Goal: Task Accomplishment & Management: Use online tool/utility

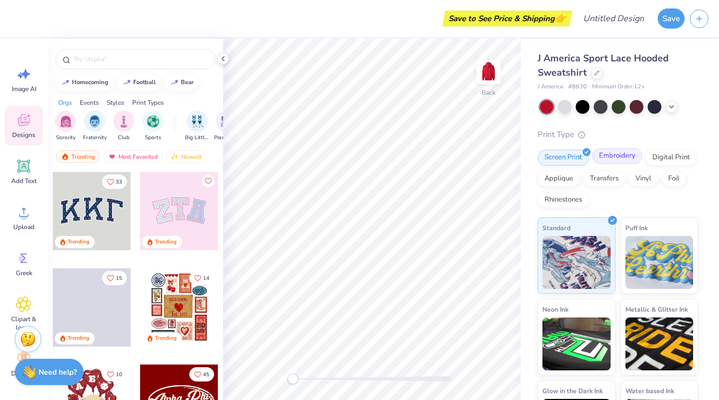
click at [615, 154] on div "Embroidery" at bounding box center [617, 156] width 50 height 16
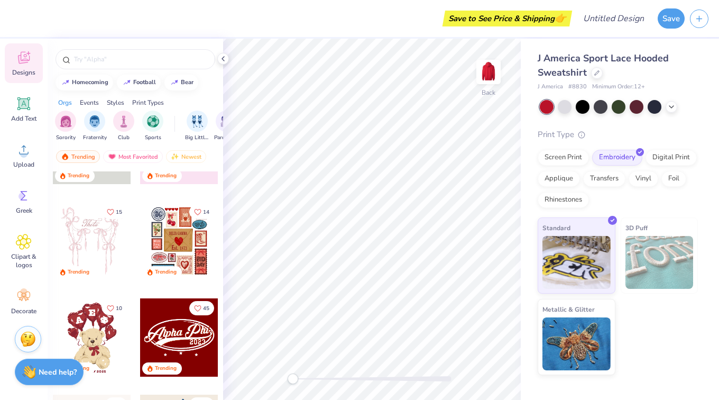
scroll to position [63, 0]
click at [23, 162] on span "Upload" at bounding box center [23, 163] width 21 height 8
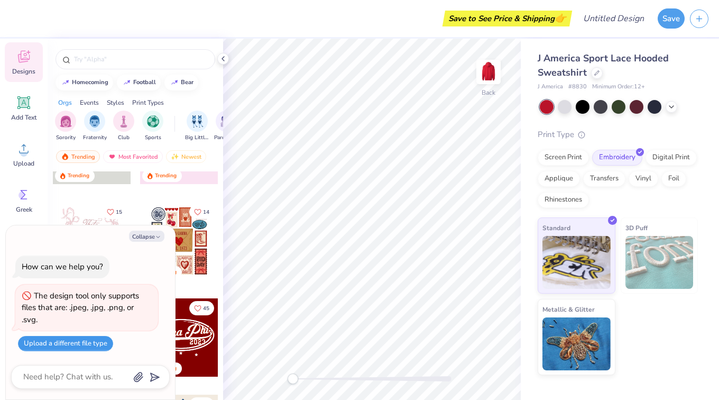
click at [62, 343] on button "Upload a different file type" at bounding box center [65, 343] width 95 height 15
type textarea "x"
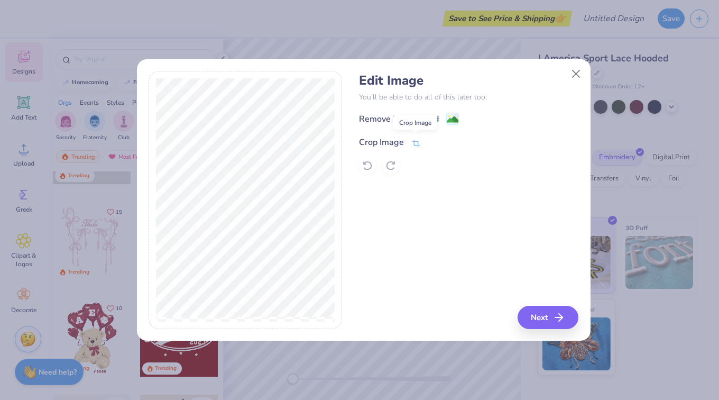
click at [418, 143] on icon at bounding box center [416, 144] width 10 height 10
click at [447, 140] on icon at bounding box center [449, 141] width 6 height 6
click at [452, 120] on image at bounding box center [453, 121] width 12 height 12
click at [540, 314] on button "Next" at bounding box center [549, 317] width 61 height 23
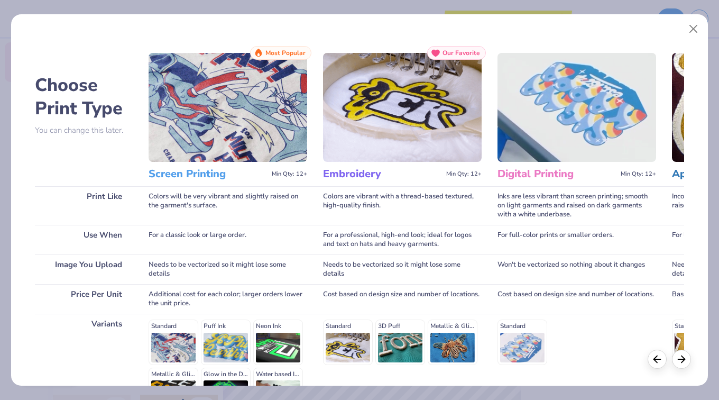
click at [475, 246] on div "For a professional, high-end look; ideal for logos and text on hats and heavy g…" at bounding box center [402, 240] width 159 height 30
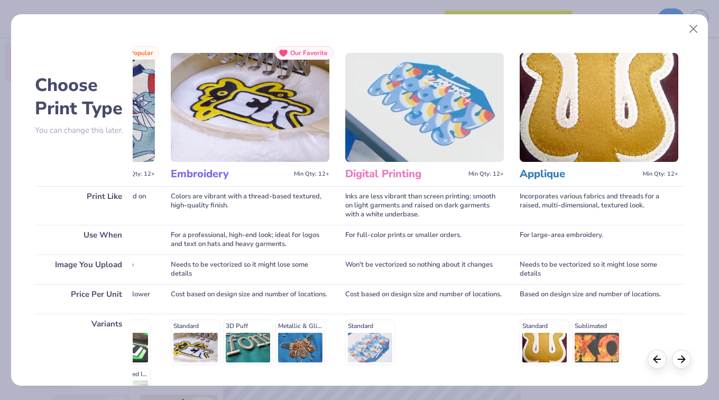
scroll to position [0, 0]
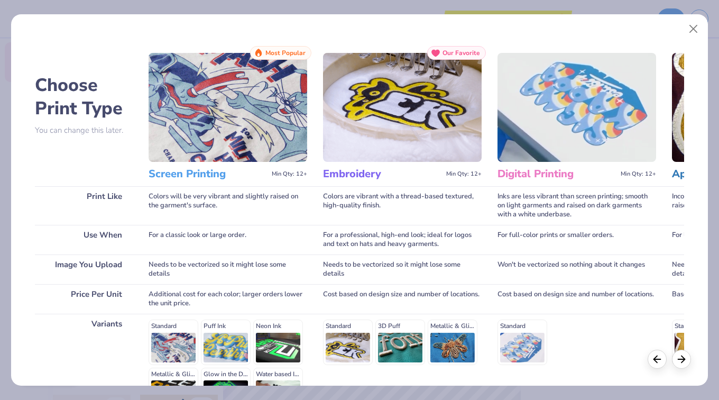
click at [222, 138] on img at bounding box center [228, 107] width 159 height 109
click at [255, 74] on img at bounding box center [228, 107] width 159 height 109
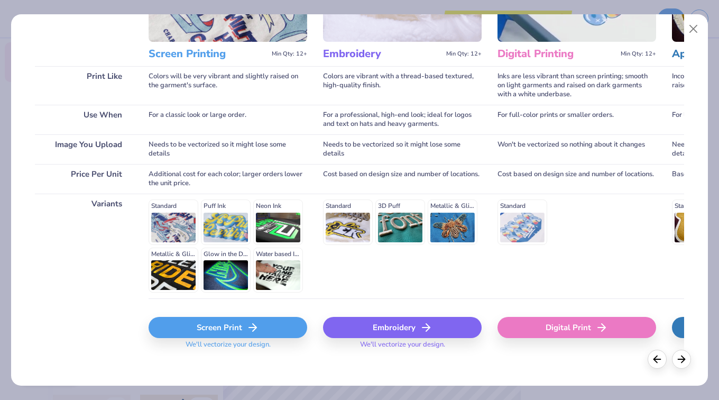
scroll to position [121, 0]
click at [190, 323] on div "Screen Print" at bounding box center [228, 326] width 159 height 21
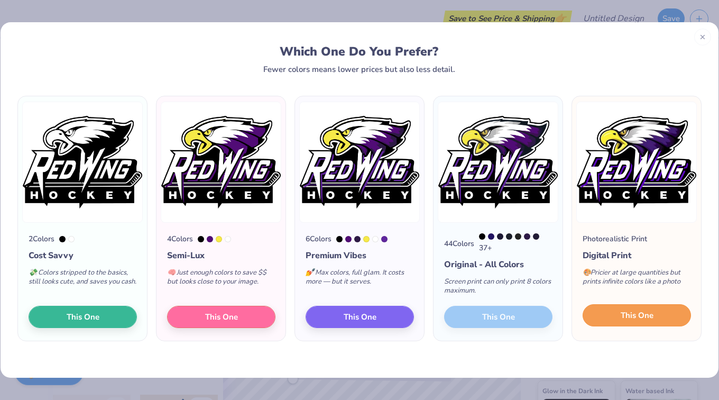
click at [625, 311] on span "This One" at bounding box center [637, 315] width 33 height 12
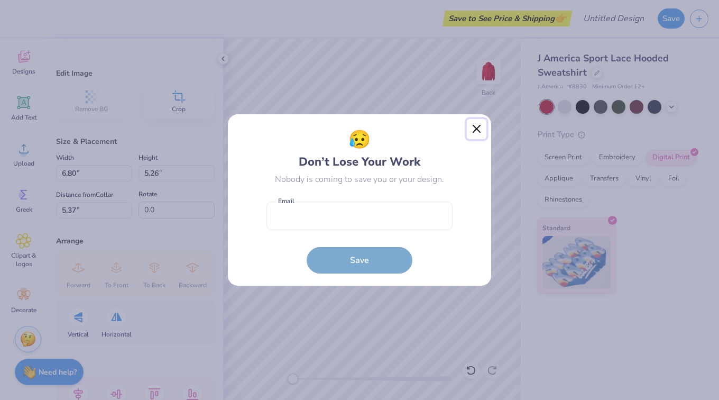
click at [477, 130] on button "Close" at bounding box center [477, 129] width 20 height 20
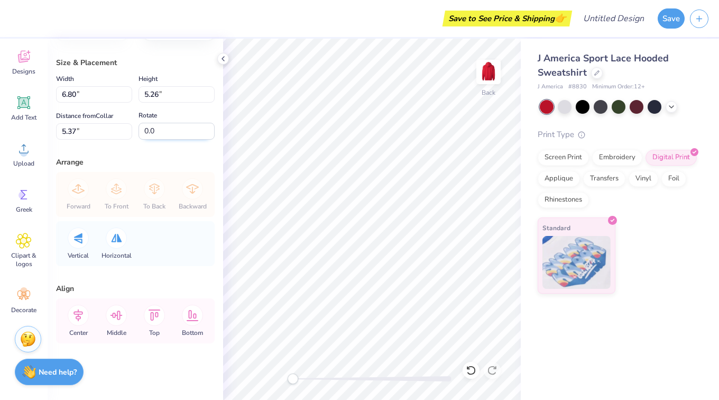
scroll to position [80, 0]
click at [85, 313] on icon at bounding box center [78, 313] width 21 height 21
click at [118, 315] on icon at bounding box center [116, 313] width 21 height 21
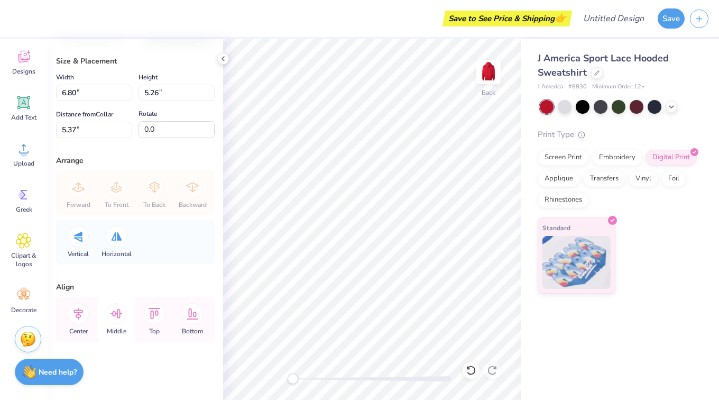
click at [118, 315] on icon at bounding box center [116, 313] width 21 height 21
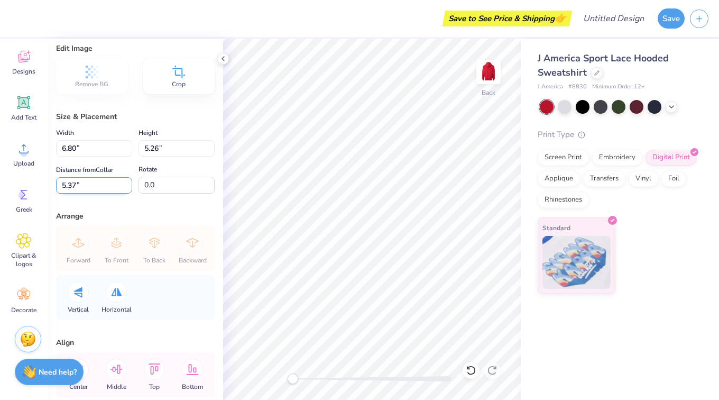
scroll to position [0, 0]
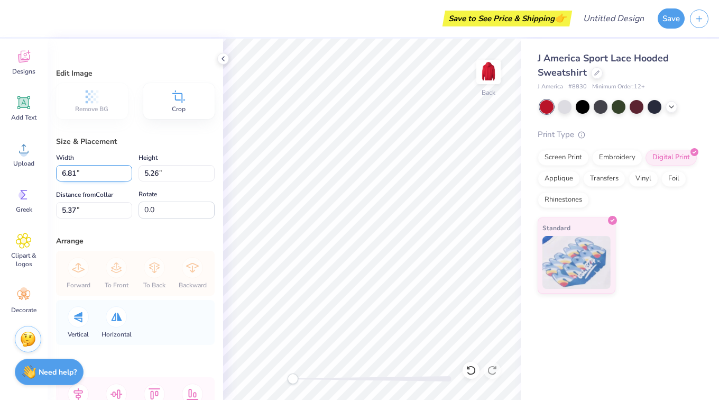
click at [123, 170] on input "6.81" at bounding box center [94, 173] width 76 height 16
click at [123, 170] on input "6.82" at bounding box center [94, 173] width 76 height 16
click at [123, 170] on input "6.83" at bounding box center [94, 173] width 76 height 16
click at [123, 170] on input "6.84" at bounding box center [94, 173] width 76 height 16
click at [123, 170] on input "6.85" at bounding box center [94, 173] width 76 height 16
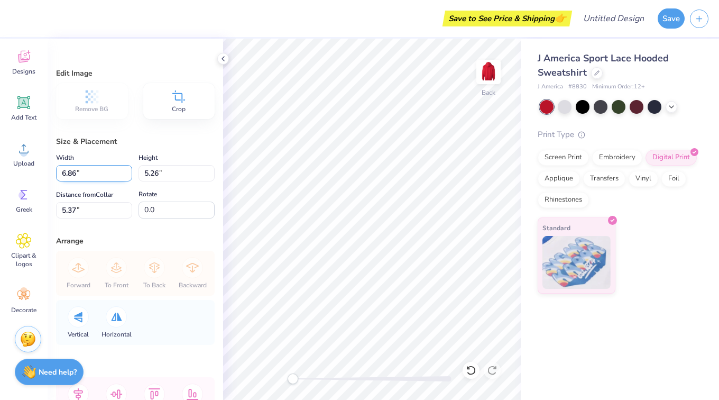
click at [123, 170] on input "6.86" at bounding box center [94, 173] width 76 height 16
click at [123, 170] on input "6.87" at bounding box center [94, 173] width 76 height 16
click at [123, 170] on input "6.88" at bounding box center [94, 173] width 76 height 16
click at [123, 170] on input "6.89" at bounding box center [94, 173] width 76 height 16
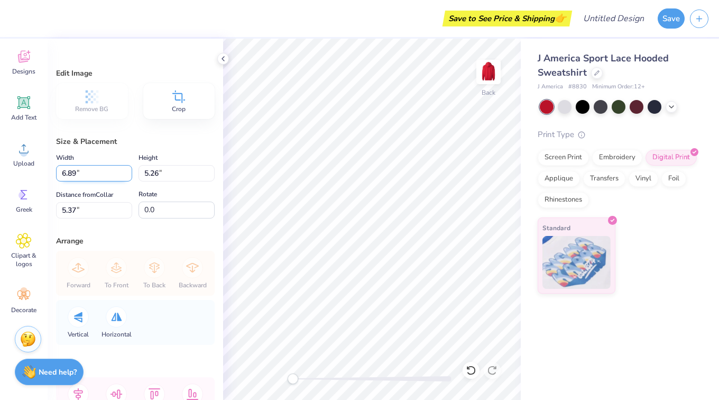
click at [123, 170] on input "6.89" at bounding box center [94, 173] width 76 height 16
type input "6.88"
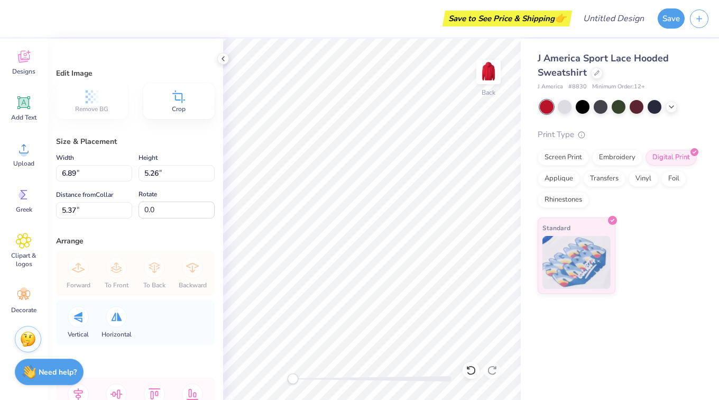
type input "5.32"
type input "5.34"
click at [29, 62] on icon at bounding box center [24, 57] width 16 height 16
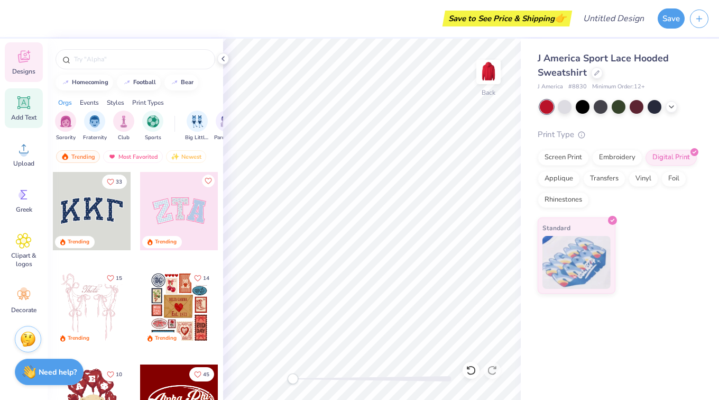
click at [26, 109] on icon at bounding box center [24, 103] width 16 height 16
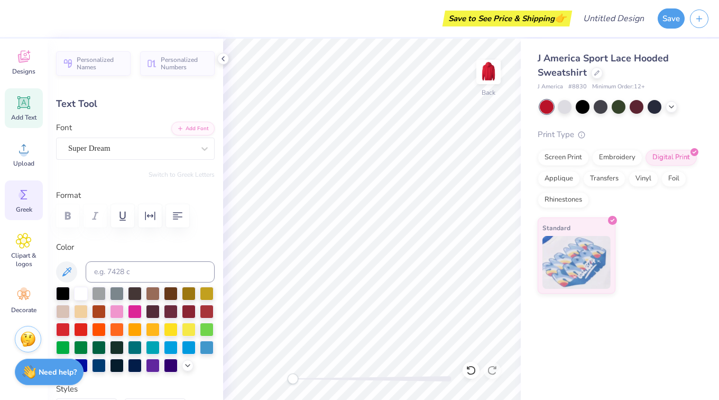
click at [22, 184] on div "Greek" at bounding box center [24, 200] width 38 height 40
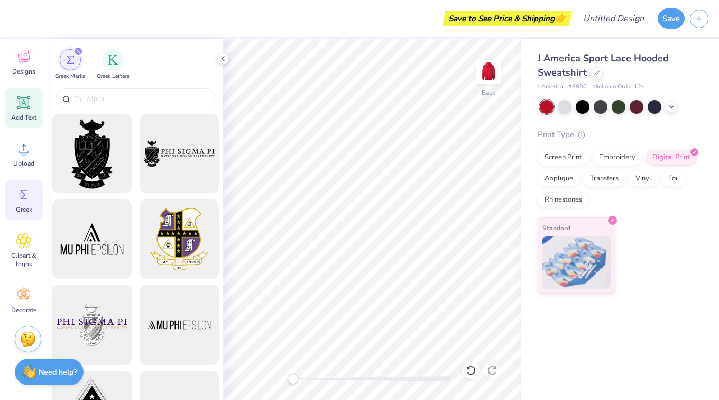
click at [20, 120] on span "Add Text" at bounding box center [23, 117] width 25 height 8
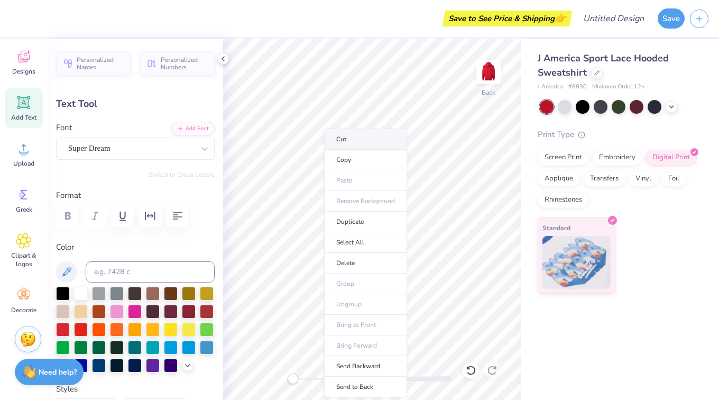
click at [350, 142] on li "Cut" at bounding box center [365, 138] width 83 height 21
click at [358, 139] on li "Cut" at bounding box center [364, 138] width 83 height 21
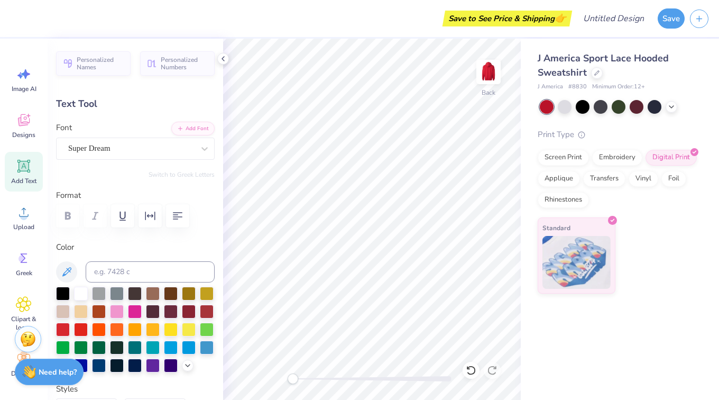
scroll to position [63, 0]
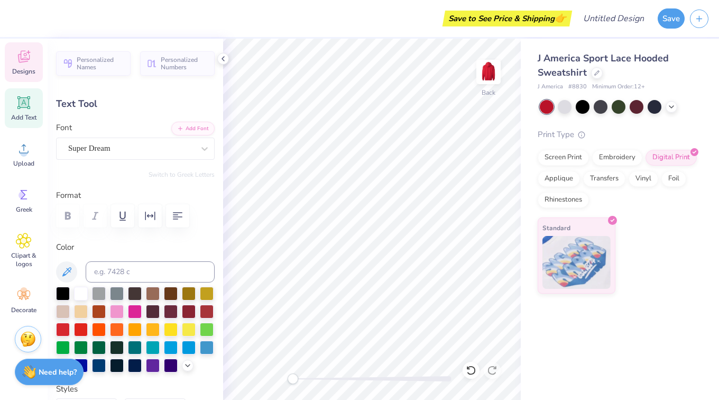
click at [24, 61] on icon at bounding box center [24, 57] width 12 height 12
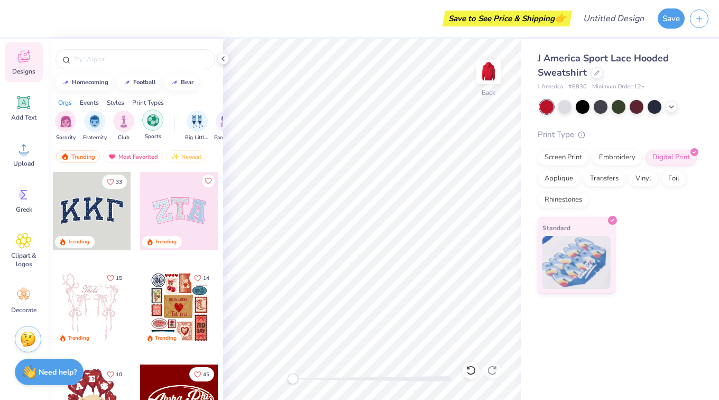
click at [148, 119] on img "filter for Sports" at bounding box center [153, 120] width 12 height 12
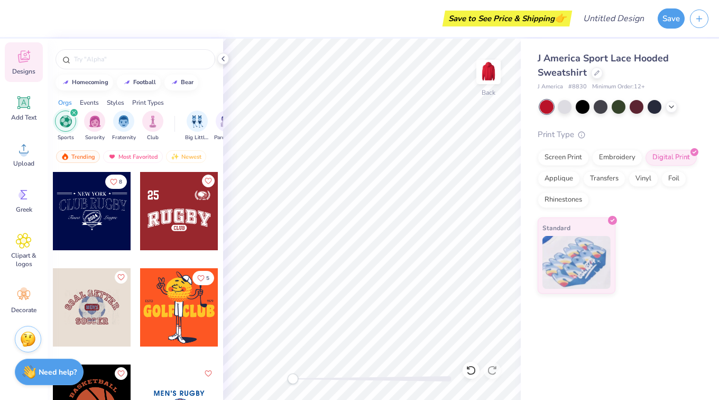
click at [85, 205] on div at bounding box center [92, 211] width 78 height 78
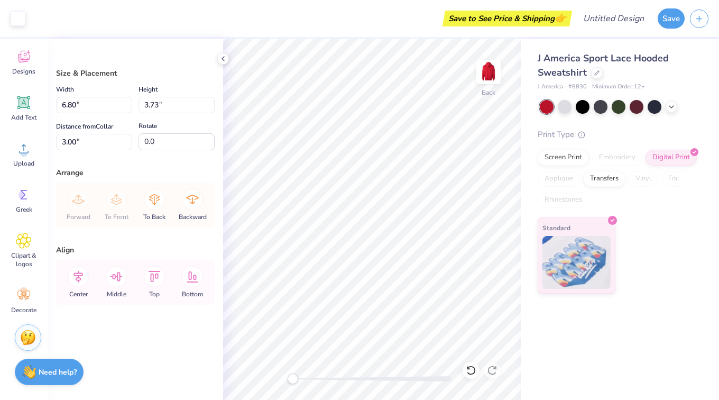
click at [29, 336] on img at bounding box center [28, 337] width 16 height 16
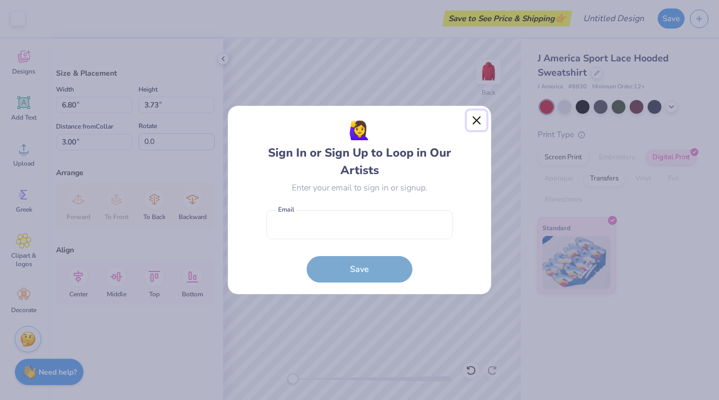
click at [476, 118] on button "Close" at bounding box center [477, 121] width 20 height 20
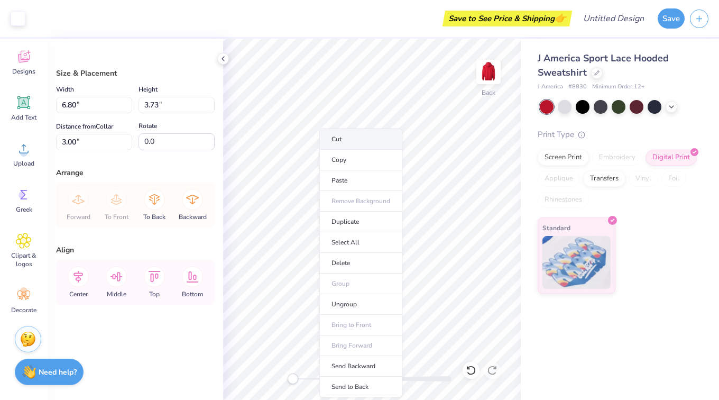
click at [336, 142] on li "Cut" at bounding box center [360, 138] width 83 height 21
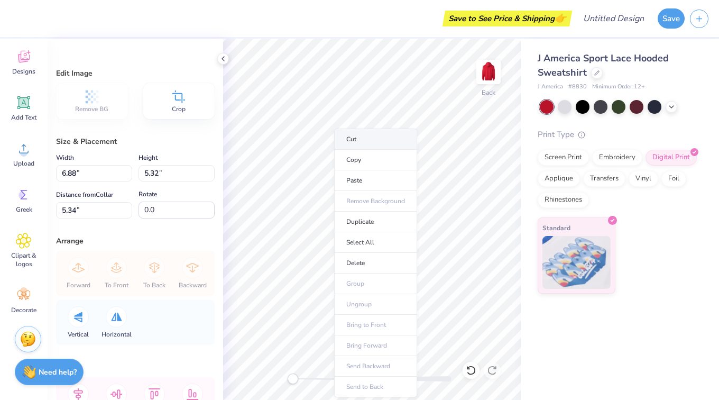
click at [362, 141] on li "Cut" at bounding box center [375, 138] width 83 height 21
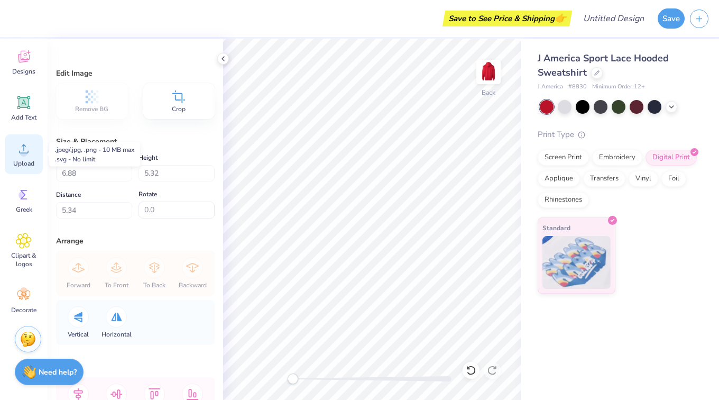
click at [23, 157] on div "Upload" at bounding box center [24, 154] width 38 height 40
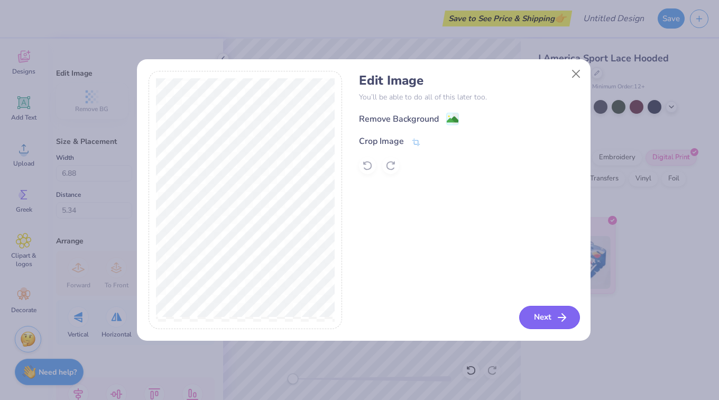
click at [540, 315] on button "Next" at bounding box center [549, 317] width 61 height 23
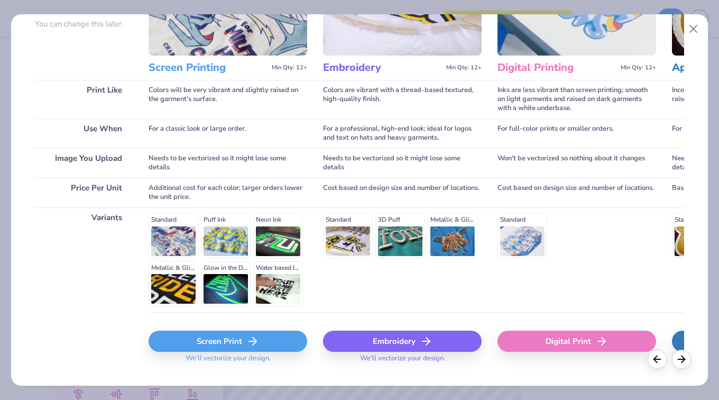
scroll to position [127, 0]
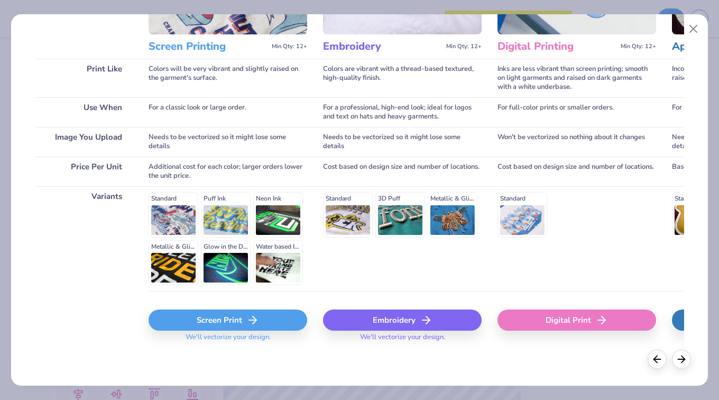
click at [249, 319] on icon at bounding box center [252, 320] width 13 height 13
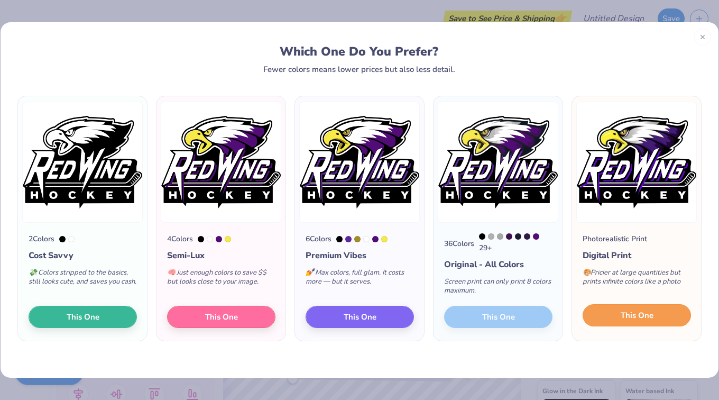
click at [620, 313] on button "This One" at bounding box center [637, 315] width 108 height 22
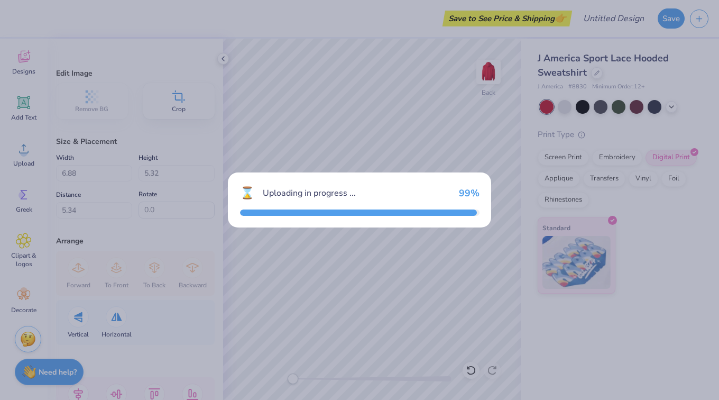
type input "6.80"
type input "5.26"
type input "5.37"
